Goal: Information Seeking & Learning: Learn about a topic

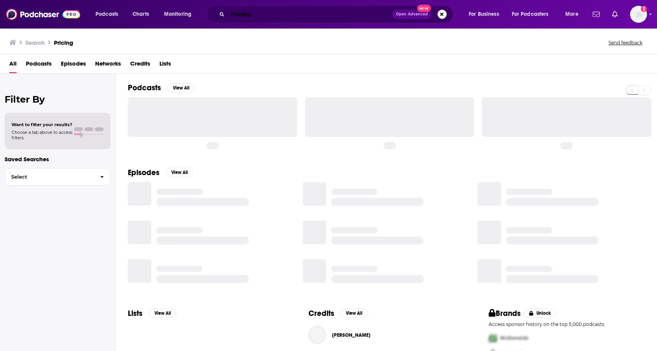
click at [251, 14] on input "Pricing" at bounding box center [310, 14] width 165 height 12
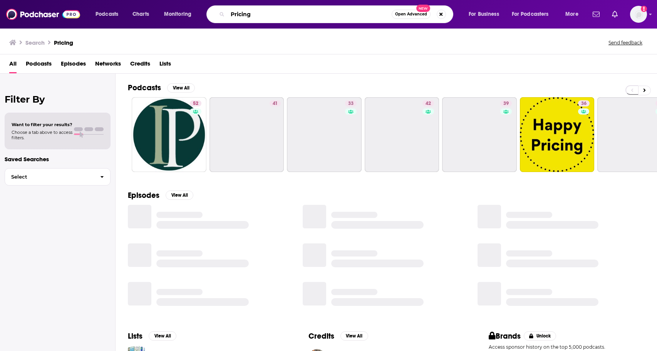
drag, startPoint x: 252, startPoint y: 14, endPoint x: 239, endPoint y: 14, distance: 13.9
click at [239, 14] on input "Pricing" at bounding box center [310, 14] width 164 height 12
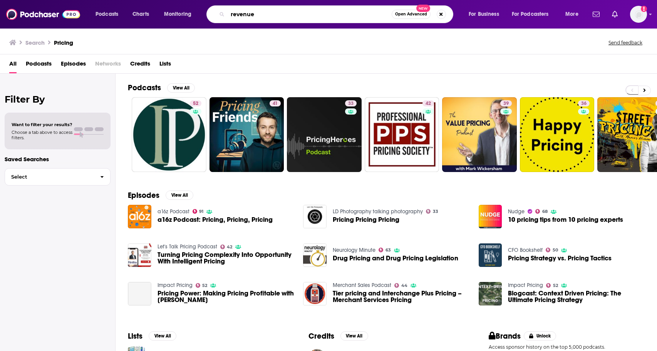
type input "revenue"
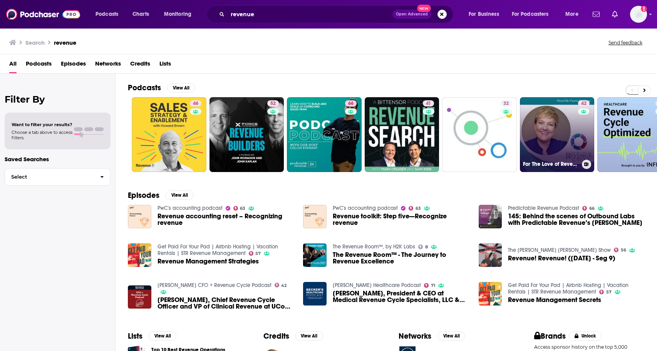
click at [587, 138] on div "42" at bounding box center [584, 129] width 13 height 59
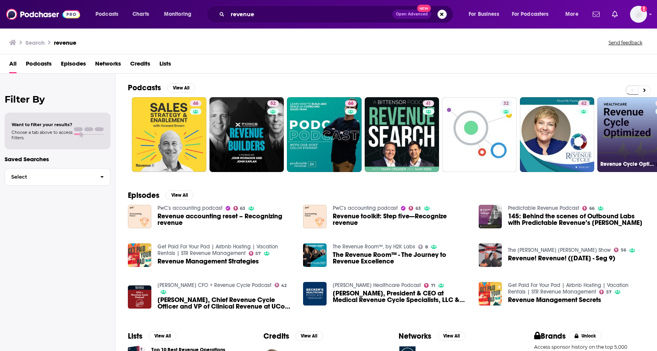
click at [635, 114] on link "37 Revenue Cycle Optimized" at bounding box center [635, 134] width 75 height 75
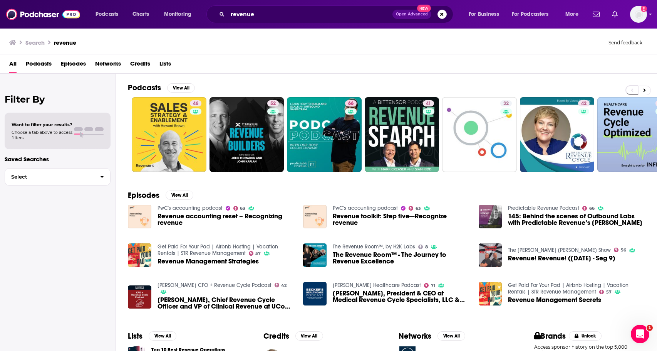
click at [22, 3] on div "Podcasts Charts Monitoring revenue Open Advanced New For Business For Podcaster…" at bounding box center [328, 14] width 657 height 29
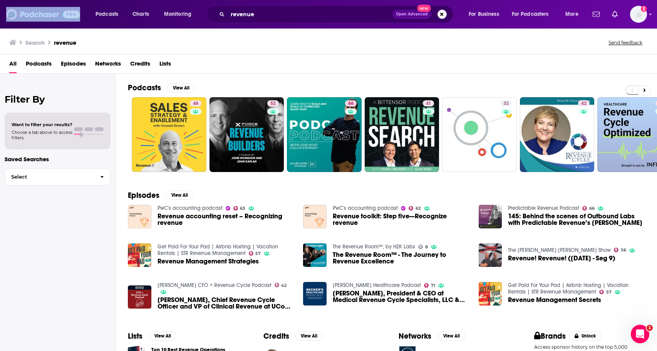
click at [22, 3] on div "Podcasts Charts Monitoring revenue Open Advanced New For Business For Podcaster…" at bounding box center [328, 14] width 657 height 29
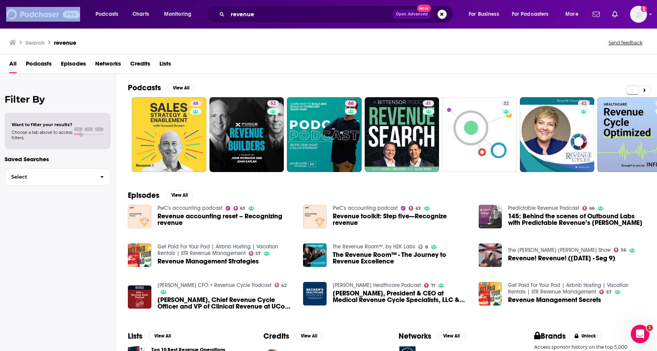
click at [22, 3] on div "Podcasts Charts Monitoring revenue Open Advanced New For Business For Podcaster…" at bounding box center [328, 14] width 657 height 29
click at [187, 87] on button "View All" at bounding box center [181, 87] width 28 height 9
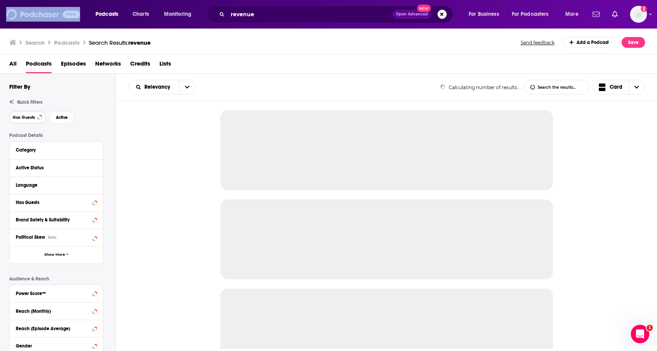
click at [37, 115] on button "Has Guests" at bounding box center [27, 117] width 37 height 12
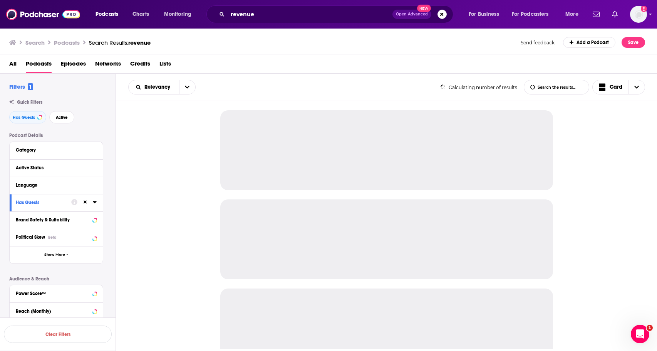
click at [59, 109] on div "Quick Filters Has Guests Active" at bounding box center [62, 111] width 106 height 24
click at [62, 116] on span "Active" at bounding box center [62, 117] width 12 height 4
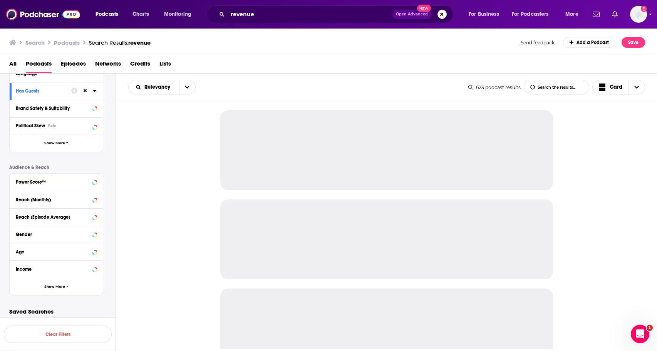
scroll to position [116, 0]
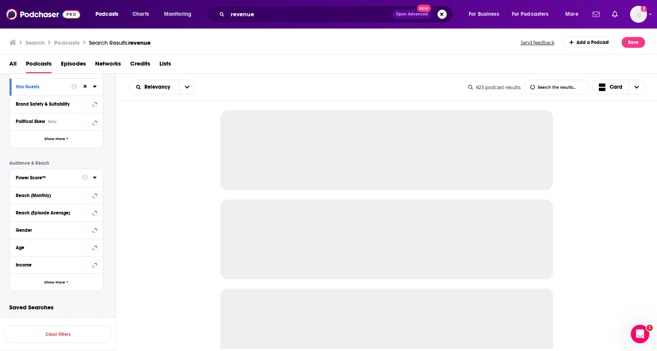
click at [56, 175] on div "Power Score™" at bounding box center [46, 177] width 61 height 5
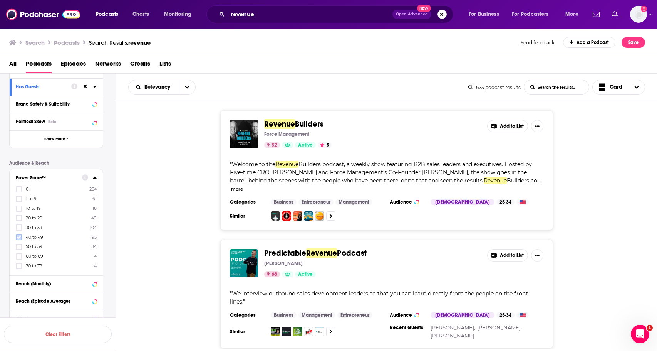
click at [19, 236] on icon at bounding box center [19, 237] width 5 height 5
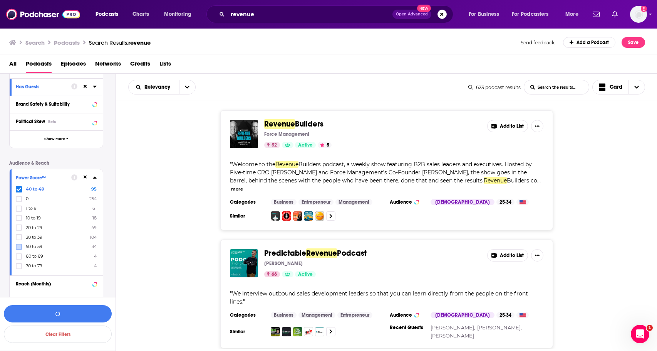
click at [18, 244] on label at bounding box center [19, 247] width 6 height 6
click at [50, 307] on button "View 95 Results" at bounding box center [58, 313] width 108 height 17
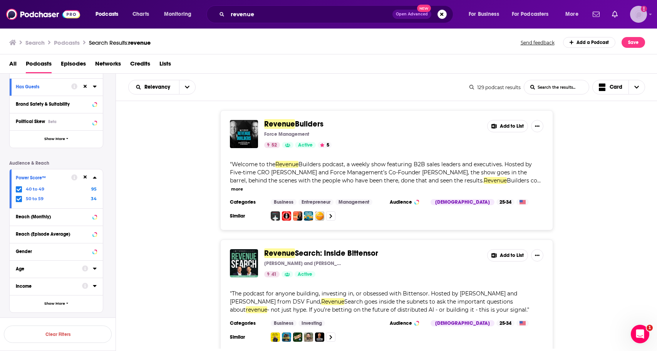
click at [631, 16] on img "Logged in as ABolliger" at bounding box center [638, 14] width 17 height 17
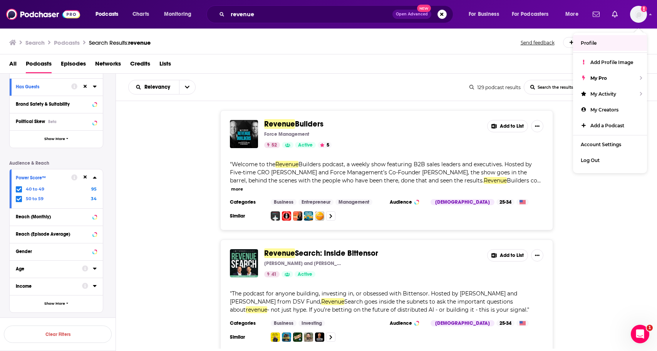
click at [351, 77] on div "Relevancy List Search Input Search the results... Card 129 podcast results List…" at bounding box center [387, 87] width 542 height 27
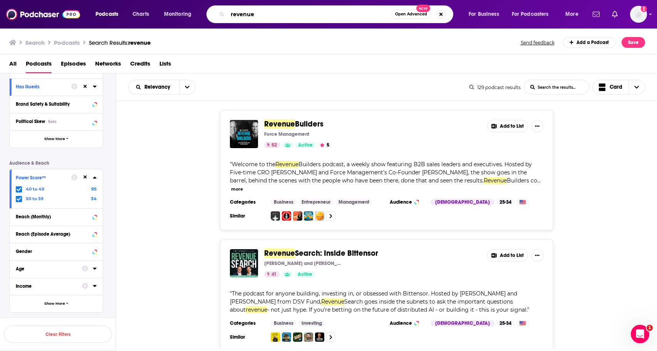
drag, startPoint x: 274, startPoint y: 10, endPoint x: 239, endPoint y: 11, distance: 35.5
click at [243, 11] on input "revenue" at bounding box center [310, 14] width 164 height 12
click at [239, 11] on input "revenue" at bounding box center [310, 14] width 164 height 12
click at [260, 21] on div "revenue Open Advanced New" at bounding box center [330, 14] width 247 height 18
click at [260, 10] on input "revenue" at bounding box center [310, 14] width 164 height 12
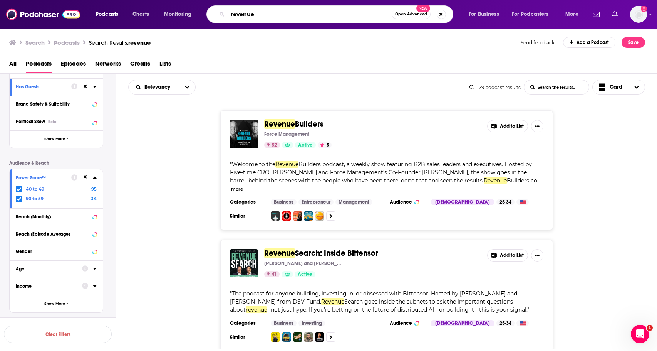
drag, startPoint x: 263, startPoint y: 13, endPoint x: 245, endPoint y: 13, distance: 17.3
click at [249, 13] on input "revenue" at bounding box center [310, 14] width 164 height 12
click at [245, 13] on input "revenue" at bounding box center [310, 14] width 164 height 12
click at [244, 13] on input "revenue" at bounding box center [310, 14] width 164 height 12
click at [238, 13] on input "revenue" at bounding box center [310, 14] width 164 height 12
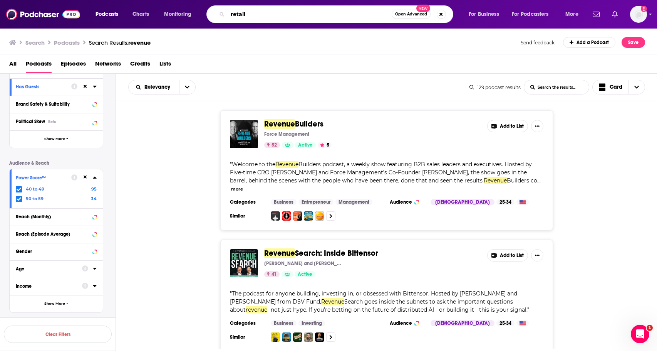
type input "retail"
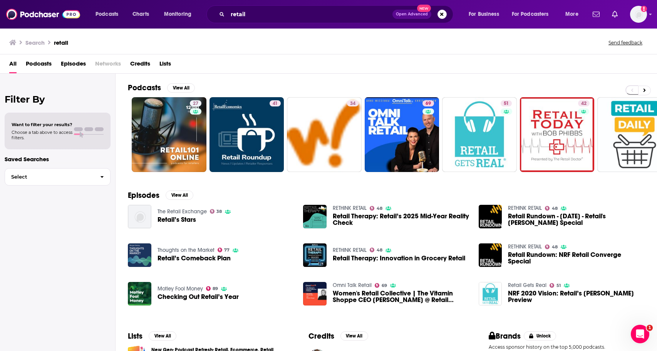
click at [182, 82] on div "Podcasts View All 27 41 34 69 51 42 39 57 + 3k" at bounding box center [392, 128] width 529 height 108
click at [181, 86] on button "View All" at bounding box center [181, 87] width 28 height 9
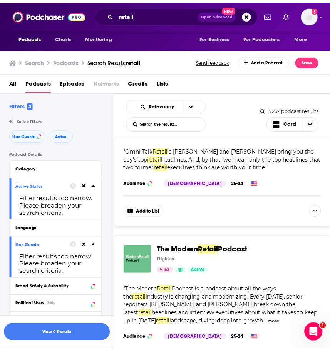
scroll to position [1169, 0]
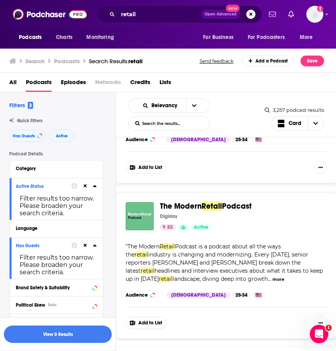
click at [247, 205] on span "Podcast" at bounding box center [237, 206] width 30 height 10
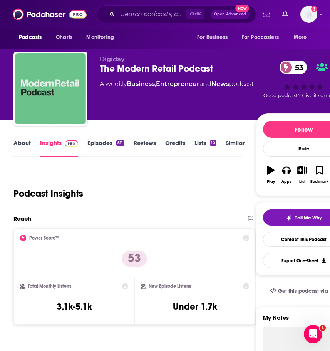
click at [20, 138] on div "About Insights Episodes 511 Reviews Credits Lists 10 Similar" at bounding box center [127, 147] width 229 height 19
click at [20, 142] on link "About" at bounding box center [21, 148] width 17 height 18
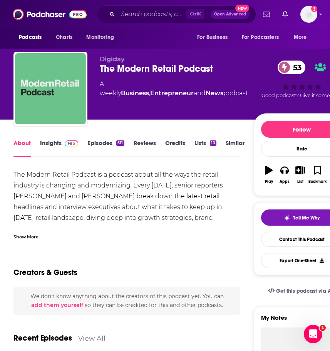
click at [18, 231] on div "Show More" at bounding box center [126, 233] width 227 height 13
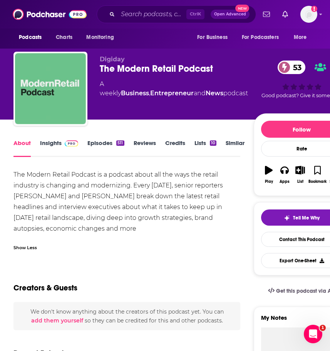
click at [49, 142] on link "Insights" at bounding box center [59, 148] width 38 height 18
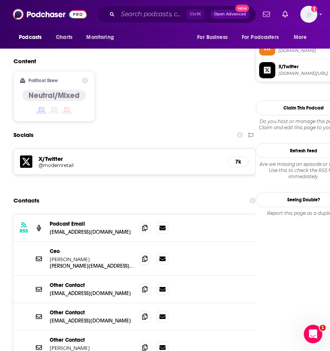
scroll to position [655, 0]
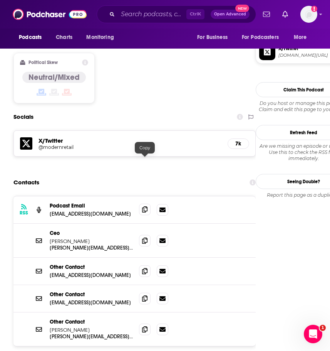
click at [146, 203] on span at bounding box center [145, 209] width 12 height 12
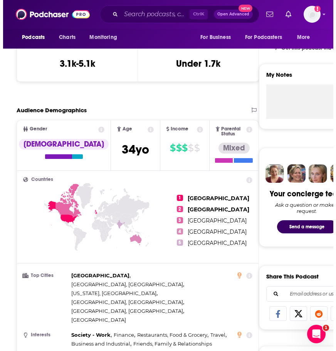
scroll to position [0, 0]
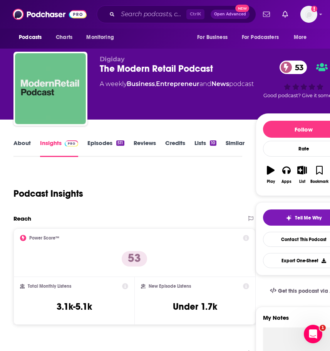
click at [15, 145] on link "About" at bounding box center [21, 148] width 17 height 18
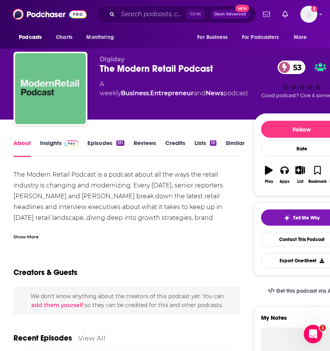
drag, startPoint x: 42, startPoint y: 237, endPoint x: 32, endPoint y: 238, distance: 10.5
click at [41, 237] on div "Show More" at bounding box center [126, 233] width 227 height 13
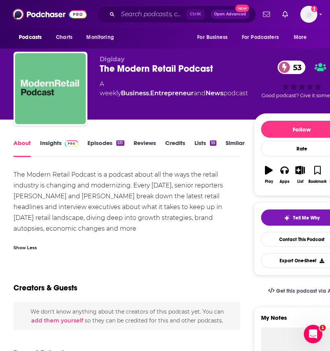
drag, startPoint x: 74, startPoint y: 229, endPoint x: 8, endPoint y: 173, distance: 85.8
copy div "The Modern Retail Podcast is a podcast about all the ways the retail industry i…"
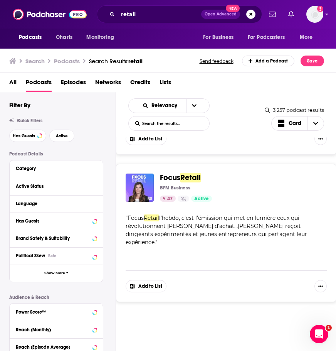
scroll to position [1850, 0]
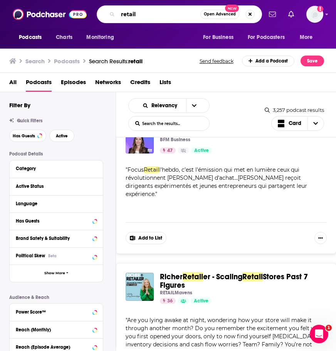
drag, startPoint x: 141, startPoint y: 12, endPoint x: 124, endPoint y: 9, distance: 16.8
click at [124, 9] on input "retail" at bounding box center [159, 14] width 82 height 12
type input "r"
type input "e"
type input "commerce"
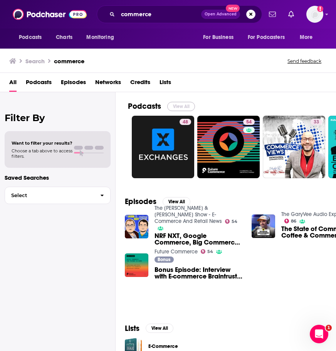
click at [181, 105] on button "View All" at bounding box center [181, 106] width 28 height 9
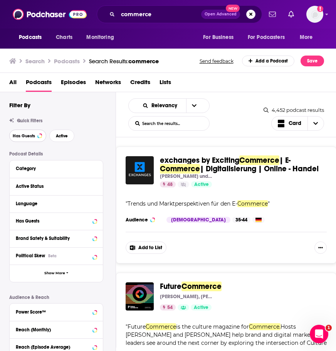
click at [34, 133] on button "Has Guests" at bounding box center [27, 135] width 37 height 12
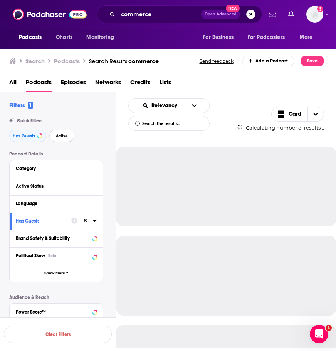
click at [68, 136] on button "Active" at bounding box center [61, 135] width 25 height 12
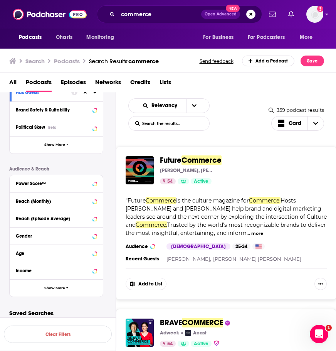
scroll to position [135, 0]
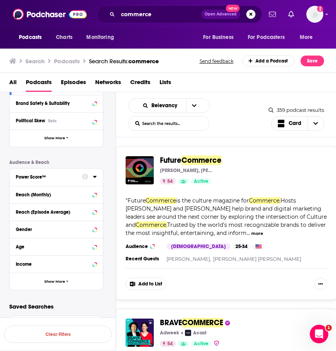
click at [66, 174] on div "Power Score™" at bounding box center [46, 176] width 61 height 5
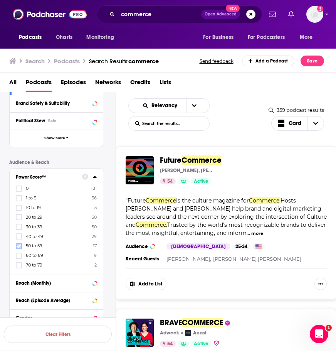
click at [18, 244] on icon at bounding box center [19, 246] width 5 height 5
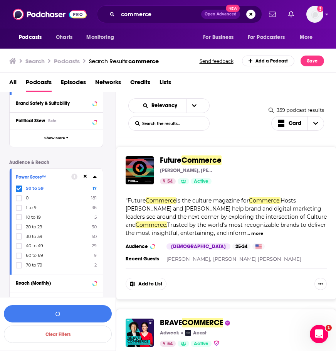
click at [15, 236] on div "Power Score™ 50 to 59 17 0 181 1 to 9 36 10 to 19 5 20 to 29 30 30 to 39 50 40 …" at bounding box center [56, 221] width 93 height 106
click at [16, 245] on label at bounding box center [19, 246] width 6 height 6
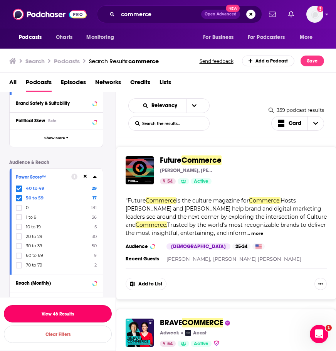
click at [23, 306] on button "View 46 Results" at bounding box center [58, 313] width 108 height 17
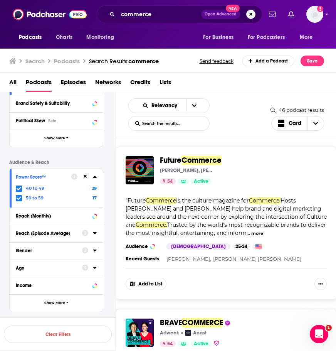
drag, startPoint x: 201, startPoint y: 154, endPoint x: 196, endPoint y: 159, distance: 6.8
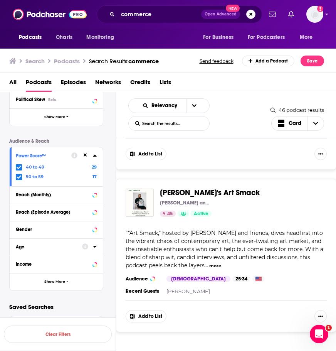
scroll to position [3729, 0]
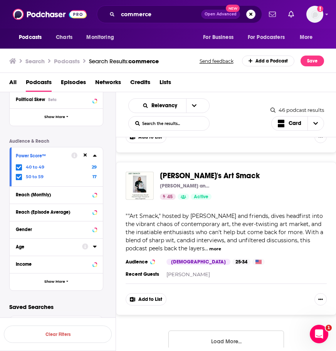
click at [210, 334] on button "Load More..." at bounding box center [226, 340] width 116 height 21
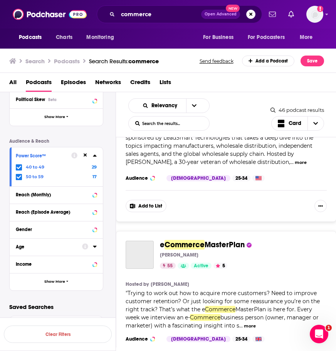
scroll to position [5443, 0]
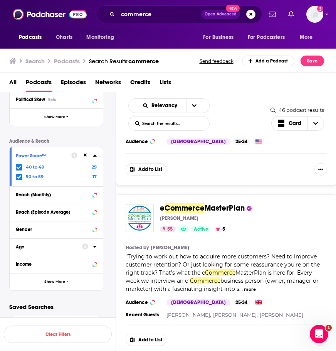
drag, startPoint x: 224, startPoint y: 186, endPoint x: 233, endPoint y: 192, distance: 10.0
click at [232, 204] on div "e Commerce MasterPlan Chloë Thomas 55 Active 5 Categories Business + 5" at bounding box center [240, 218] width 161 height 28
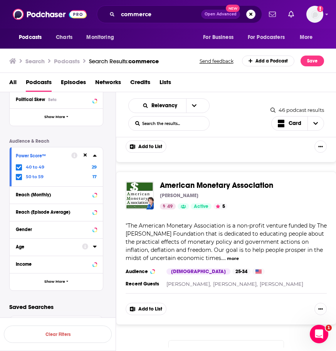
scroll to position [7062, 0]
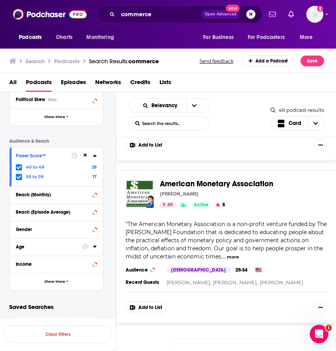
click at [255, 16] on button "Search podcasts, credits, & more..." at bounding box center [250, 14] width 9 height 9
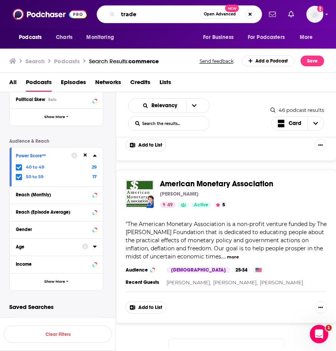
type input "trade"
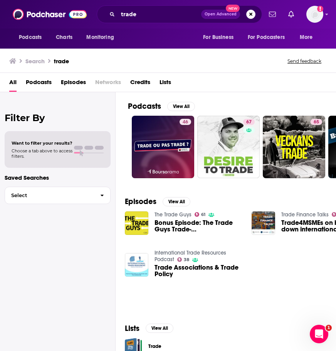
click at [187, 111] on link "Podcasts View All" at bounding box center [161, 106] width 67 height 10
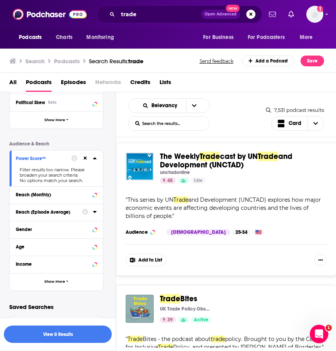
scroll to position [1541, 0]
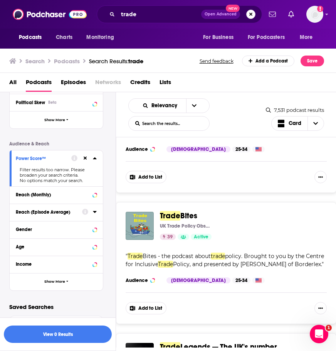
click at [254, 12] on button "Search podcasts, credits, & more..." at bounding box center [250, 14] width 9 height 9
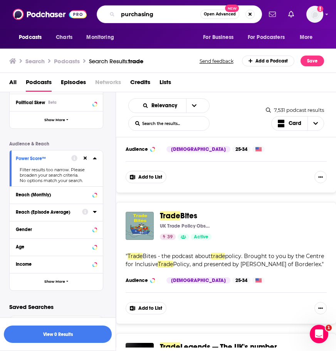
type input "purchasing"
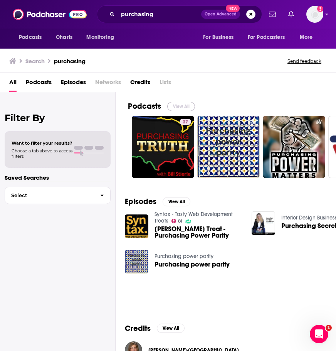
click at [190, 108] on button "View All" at bounding box center [181, 106] width 28 height 9
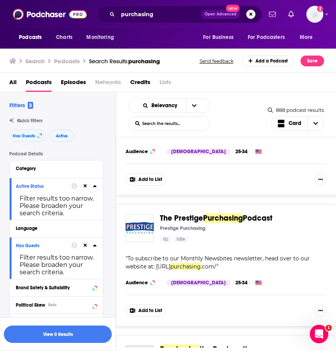
scroll to position [539, 0]
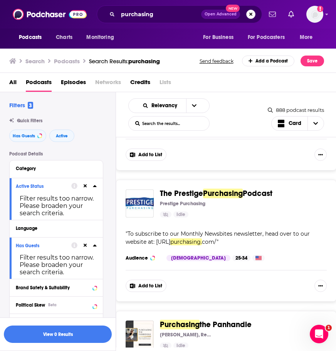
click at [254, 17] on button "Search podcasts, credits, & more..." at bounding box center [250, 14] width 9 height 9
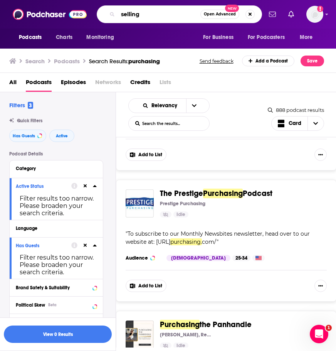
type input "selling"
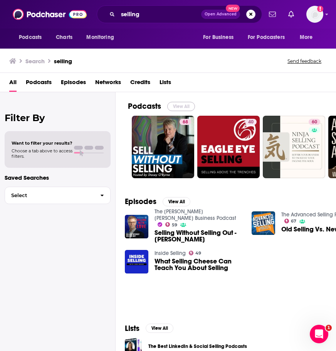
click at [192, 105] on button "View All" at bounding box center [181, 106] width 28 height 9
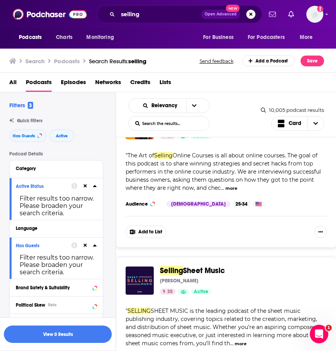
scroll to position [3769, 0]
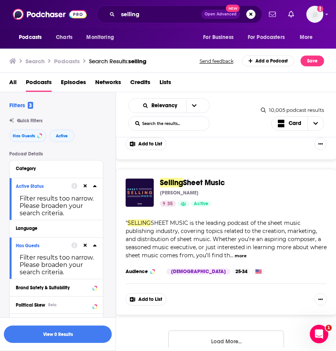
click at [196, 330] on button "Load More..." at bounding box center [226, 340] width 116 height 21
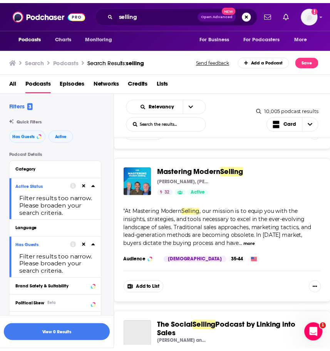
scroll to position [4539, 0]
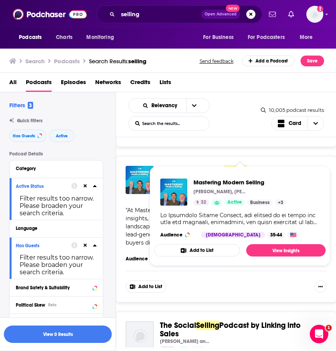
click at [217, 165] on span "Mastering Modern" at bounding box center [192, 170] width 64 height 10
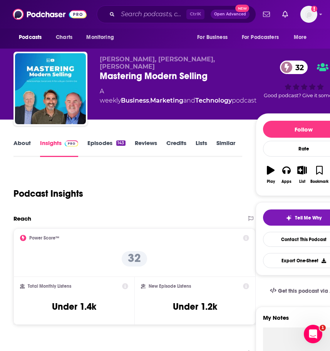
click at [113, 151] on link "Episodes 143" at bounding box center [106, 148] width 38 height 18
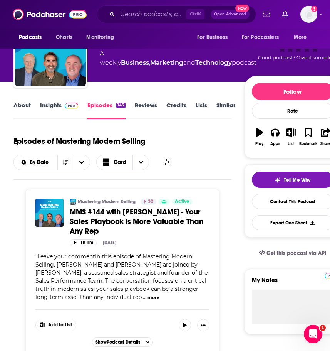
scroll to position [39, 0]
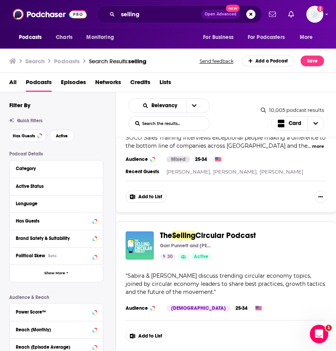
scroll to position [7136, 0]
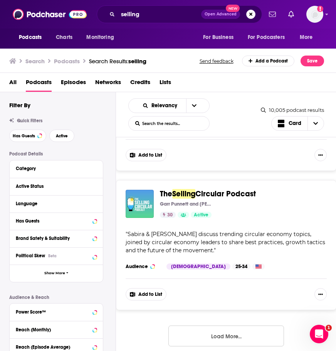
click at [233, 325] on button "Load More..." at bounding box center [226, 335] width 116 height 21
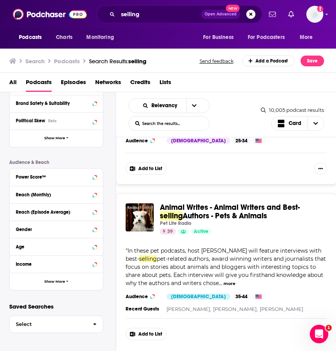
scroll to position [10917, 0]
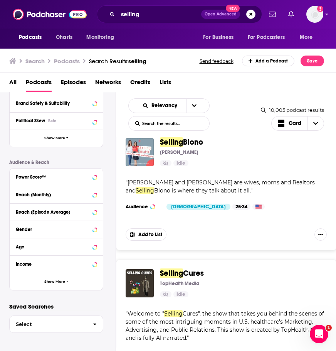
scroll to position [14536, 0]
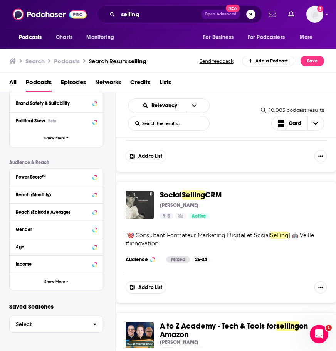
scroll to position [13495, 0]
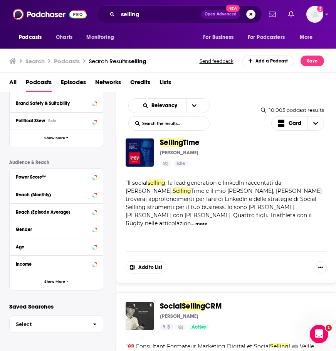
click at [250, 13] on button "Search podcasts, credits, & more..." at bounding box center [250, 14] width 9 height 9
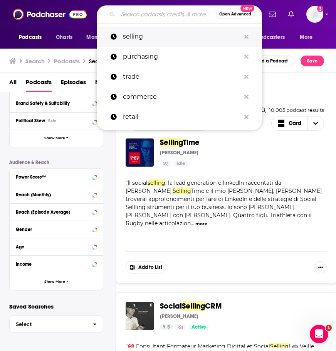
click at [249, 39] on button "Search podcasts, credits, & more..." at bounding box center [246, 37] width 12 height 14
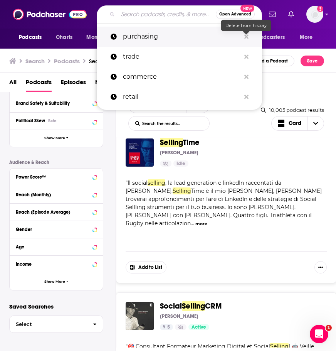
click at [247, 39] on icon "Search podcasts, credits, & more..." at bounding box center [246, 37] width 4 height 6
click at [246, 37] on icon "Search podcasts, credits, & more..." at bounding box center [246, 36] width 4 height 4
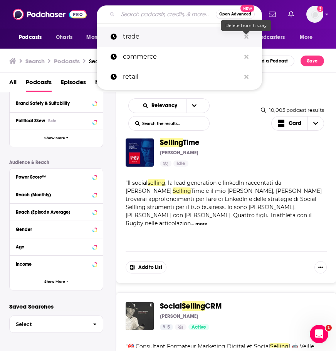
click at [246, 37] on icon "Search podcasts, credits, & more..." at bounding box center [246, 36] width 4 height 4
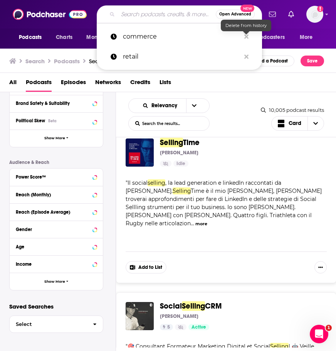
drag, startPoint x: 246, startPoint y: 37, endPoint x: 245, endPoint y: 32, distance: 5.2
click at [246, 37] on icon "Search podcasts, credits, & more..." at bounding box center [246, 36] width 4 height 4
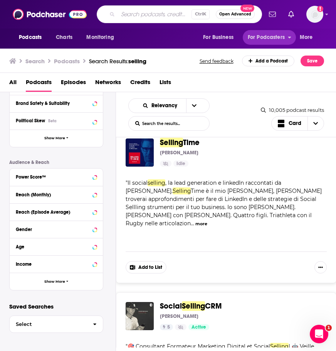
click at [163, 11] on input "Search podcasts, credits, & more..." at bounding box center [155, 14] width 74 height 12
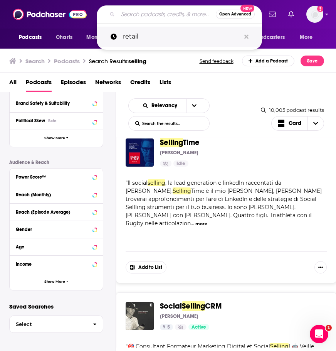
click at [248, 36] on link "retail" at bounding box center [179, 37] width 165 height 20
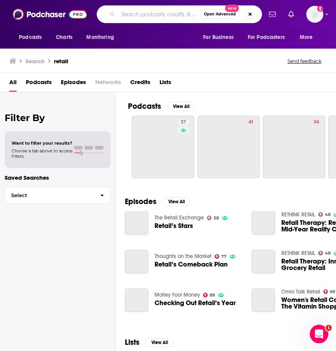
type input "retail"
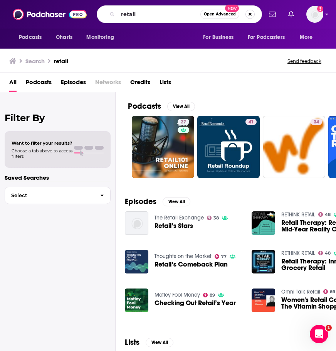
click at [249, 15] on button "Search podcasts, credits, & more..." at bounding box center [249, 14] width 9 height 9
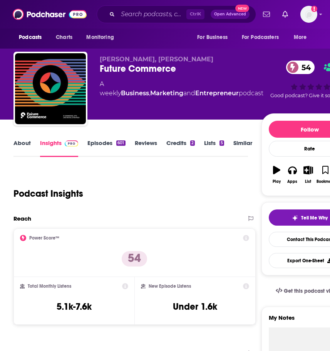
click at [93, 142] on link "Episodes 601" at bounding box center [106, 148] width 38 height 18
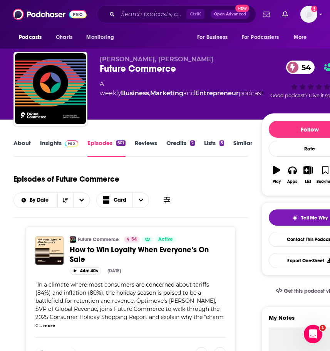
click at [51, 150] on link "Insights" at bounding box center [59, 148] width 38 height 18
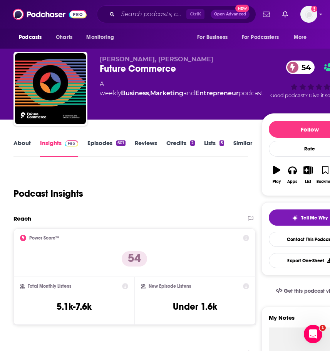
click at [28, 146] on link "About" at bounding box center [21, 148] width 17 height 18
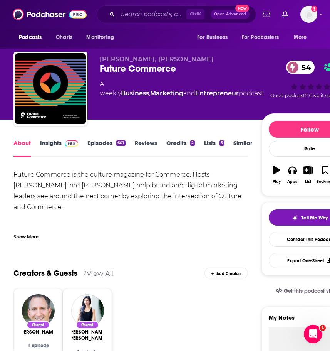
click at [62, 146] on link "Insights" at bounding box center [59, 148] width 38 height 18
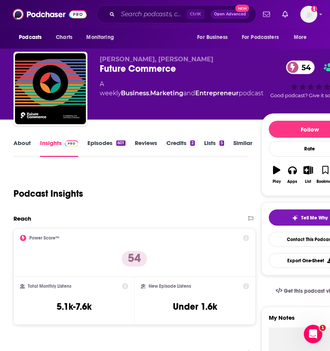
click at [211, 250] on div "Power Score™ 54" at bounding box center [134, 252] width 229 height 35
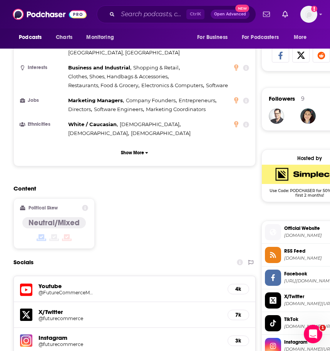
scroll to position [617, 0]
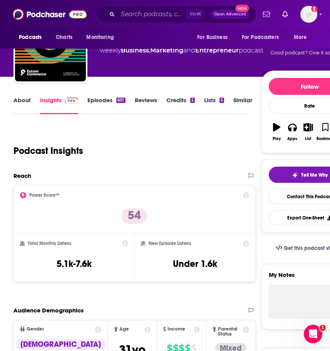
scroll to position [39, 0]
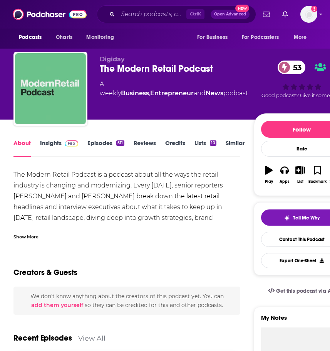
click at [35, 230] on div "Show More" at bounding box center [126, 233] width 227 height 13
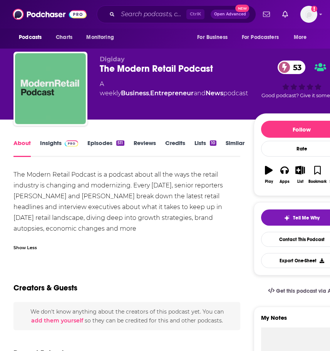
drag, startPoint x: 74, startPoint y: 232, endPoint x: 13, endPoint y: 182, distance: 78.8
drag, startPoint x: 8, startPoint y: 175, endPoint x: 15, endPoint y: 174, distance: 7.1
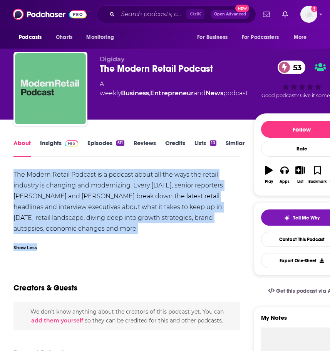
drag, startPoint x: 15, startPoint y: 174, endPoint x: 83, endPoint y: 235, distance: 91.9
click at [83, 235] on div "The Modern Retail Podcast is a podcast about all the ways the retail industry i…" at bounding box center [126, 212] width 227 height 86
click at [82, 233] on div "The Modern Retail Podcast is a podcast about all the ways the retail industry i…" at bounding box center [126, 201] width 227 height 65
click at [47, 218] on div "The Modern Retail Podcast is a podcast about all the ways the retail industry i…" at bounding box center [126, 201] width 227 height 65
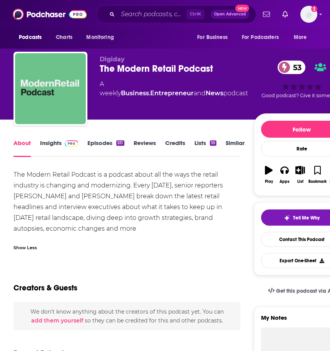
click at [63, 223] on div "The Modern Retail Podcast is a podcast about all the ways the retail industry i…" at bounding box center [126, 201] width 227 height 65
drag, startPoint x: 71, startPoint y: 225, endPoint x: 13, endPoint y: 174, distance: 77.0
click at [13, 174] on div "The Modern Retail Podcast is a podcast about all the ways the retail industry i…" at bounding box center [126, 201] width 227 height 65
copy div "The Modern Retail Podcast is a podcast about all the ways the retail industry i…"
click at [54, 143] on link "Insights" at bounding box center [59, 148] width 38 height 18
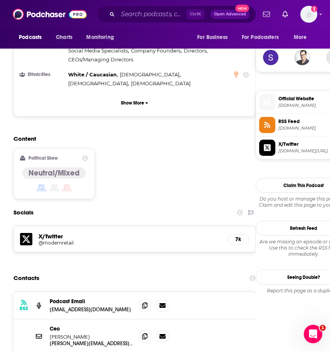
scroll to position [565, 0]
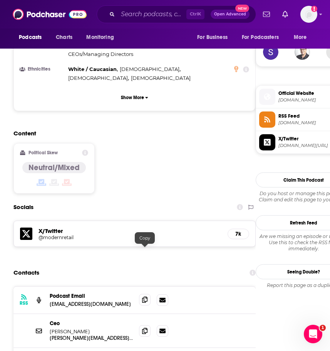
click at [147, 296] on icon at bounding box center [144, 299] width 5 height 6
click at [152, 130] on div "Content Political Skew Neutral/Mixed" at bounding box center [134, 164] width 242 height 70
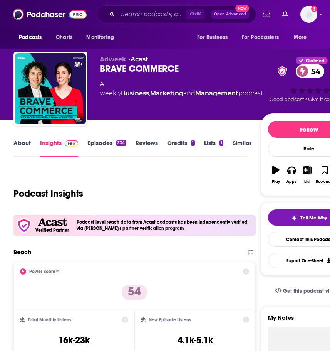
click at [109, 143] on link "Episodes 334" at bounding box center [106, 148] width 39 height 18
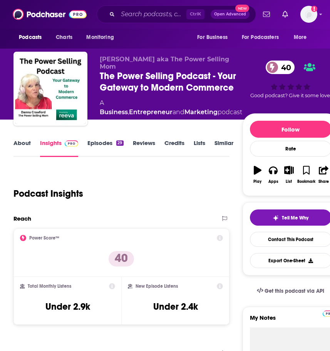
click at [91, 144] on link "Episodes 29" at bounding box center [105, 148] width 36 height 18
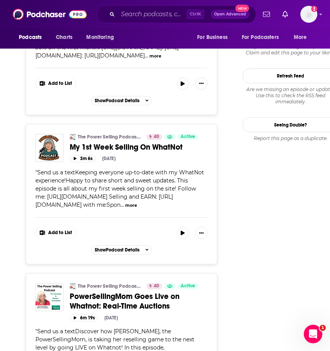
scroll to position [925, 0]
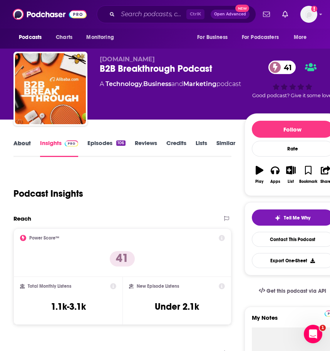
click at [35, 153] on div "About" at bounding box center [26, 148] width 27 height 18
click at [26, 149] on link "About" at bounding box center [21, 148] width 17 height 18
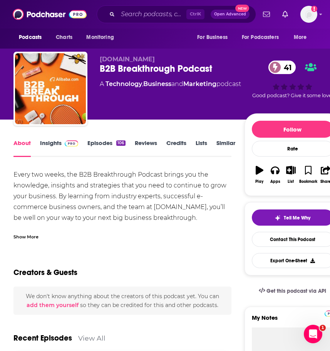
click at [33, 233] on div "Show More" at bounding box center [25, 235] width 25 height 7
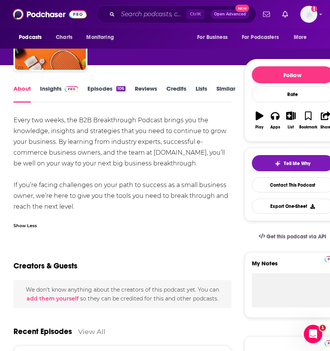
scroll to position [50, 0]
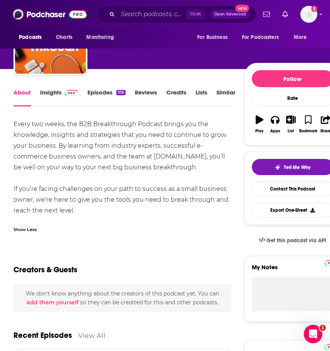
click at [99, 91] on link "Episodes 106" at bounding box center [106, 98] width 38 height 18
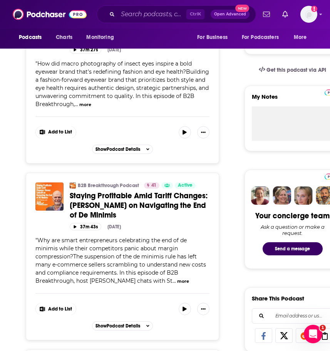
scroll to position [221, 0]
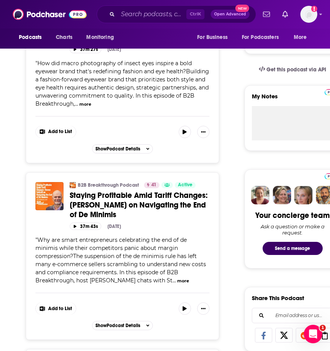
click at [160, 279] on span "" Why are smart entrepreneurs celebrating the end of de minimis while their com…" at bounding box center [120, 259] width 171 height 47
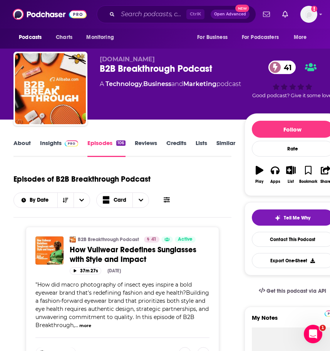
click at [47, 153] on link "Insights" at bounding box center [59, 148] width 38 height 18
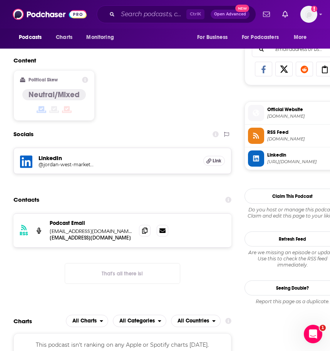
scroll to position [487, 0]
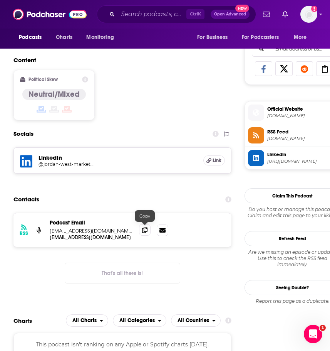
click at [148, 227] on span at bounding box center [145, 230] width 12 height 12
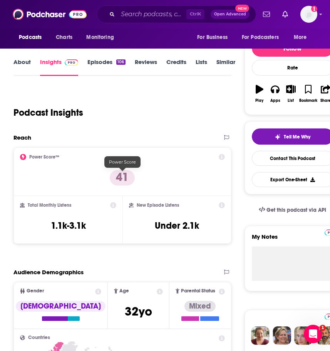
scroll to position [23, 0]
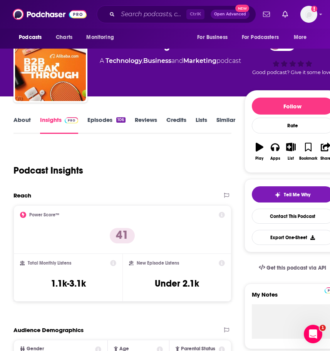
click at [103, 122] on link "Episodes 106" at bounding box center [106, 125] width 38 height 18
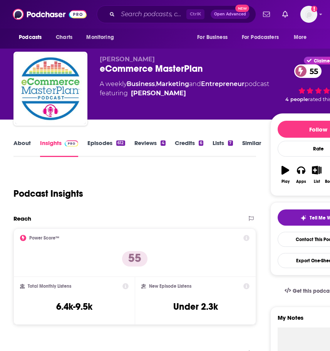
click at [110, 145] on link "Episodes 612" at bounding box center [105, 148] width 37 height 18
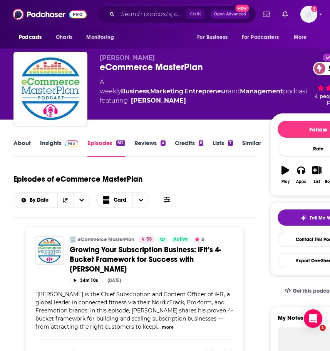
click at [58, 144] on link "Insights" at bounding box center [59, 148] width 38 height 18
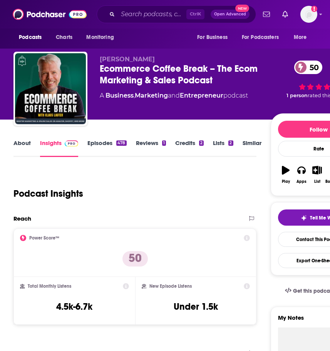
click at [100, 148] on link "Episodes 478" at bounding box center [106, 148] width 39 height 18
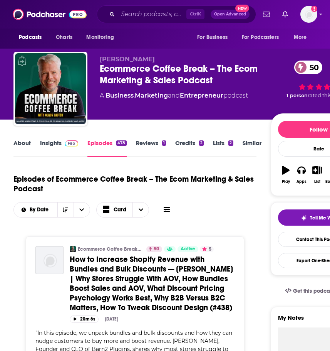
click at [45, 148] on link "Insights" at bounding box center [59, 148] width 38 height 18
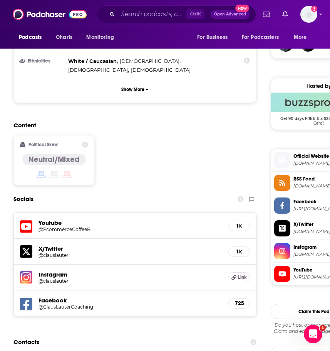
scroll to position [574, 0]
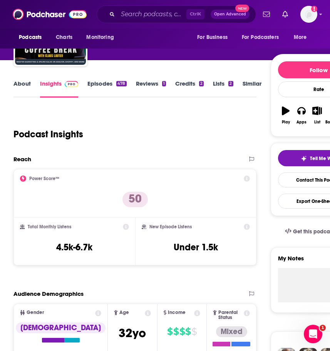
scroll to position [0, 0]
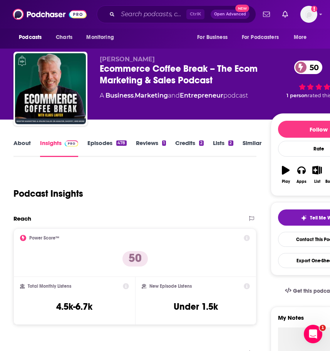
click at [26, 144] on link "About" at bounding box center [21, 148] width 17 height 18
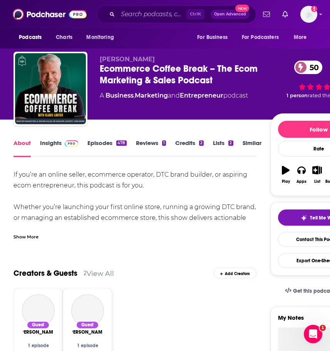
click at [30, 237] on div "Show More" at bounding box center [25, 235] width 25 height 7
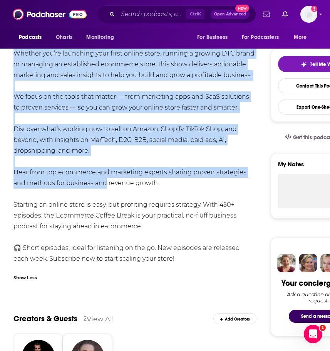
scroll to position [154, 0]
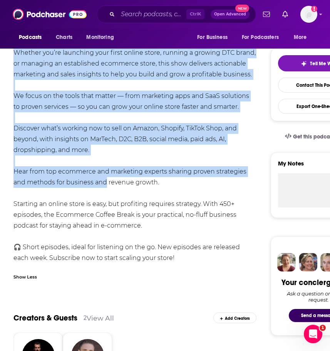
drag, startPoint x: 7, startPoint y: 92, endPoint x: 151, endPoint y: 223, distance: 195.1
copy div "If you’re an online seller, ecommerce operator, DTC brand builder, or aspiring …"
